Goal: Obtain resource: Download file/media

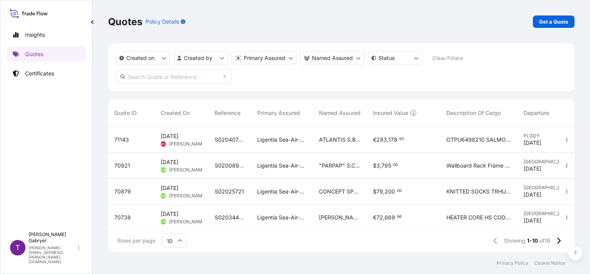
scroll to position [6, 6]
click at [54, 70] on p "Certificates" at bounding box center [39, 74] width 29 height 8
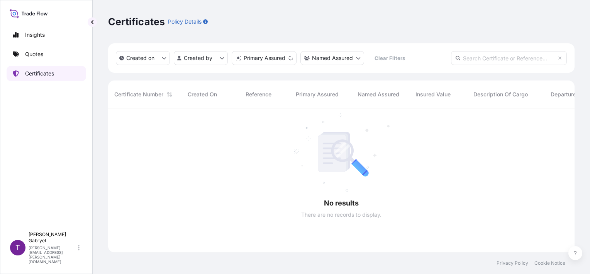
scroll to position [142, 460]
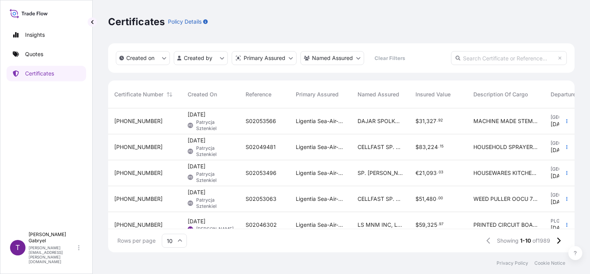
click at [504, 58] on input "text" at bounding box center [509, 58] width 116 height 14
paste input "S02046302"
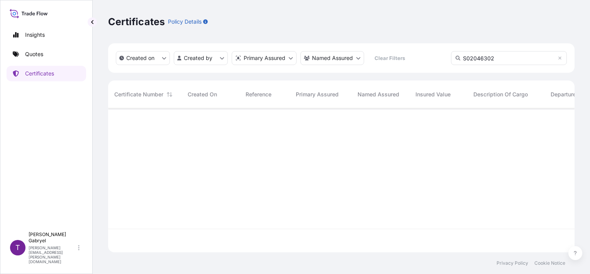
type input "S02046302"
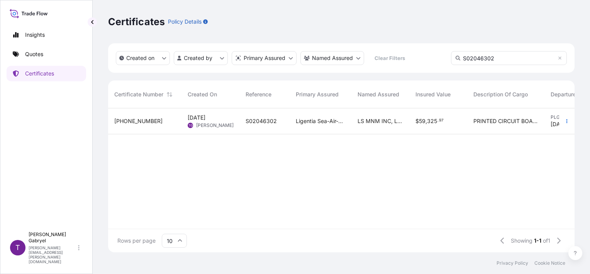
click at [349, 121] on div "Ligentia Sea-Air-Rail Sp. z o.o." at bounding box center [321, 121] width 62 height 26
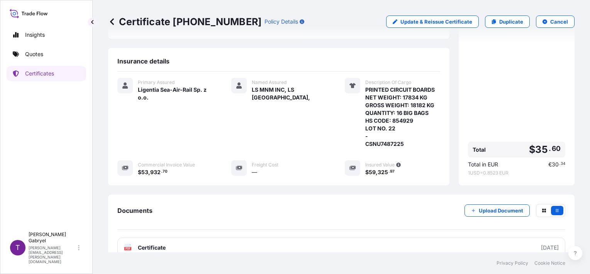
scroll to position [178, 0]
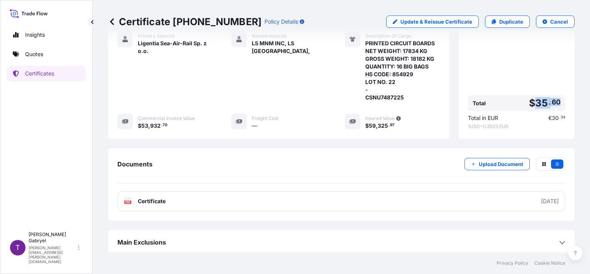
drag, startPoint x: 553, startPoint y: 101, endPoint x: 531, endPoint y: 103, distance: 22.5
click at [531, 103] on span "$ 35 . 60" at bounding box center [545, 103] width 32 height 10
copy span "35 . 60"
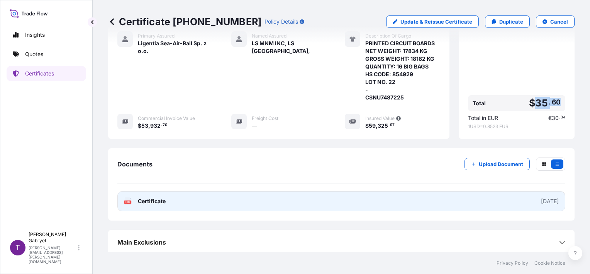
click at [232, 201] on link "PDF Certificate [DATE]" at bounding box center [341, 201] width 448 height 20
